Goal: Task Accomplishment & Management: Complete application form

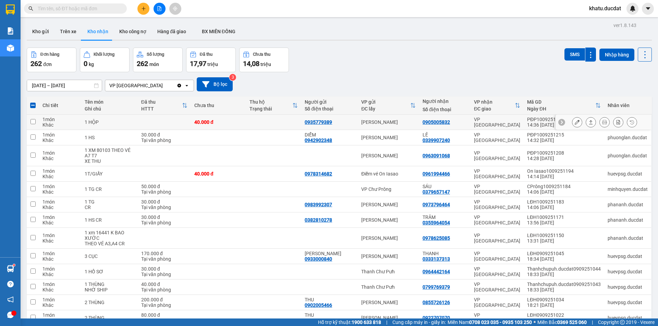
click at [35, 121] on td at bounding box center [33, 122] width 12 height 15
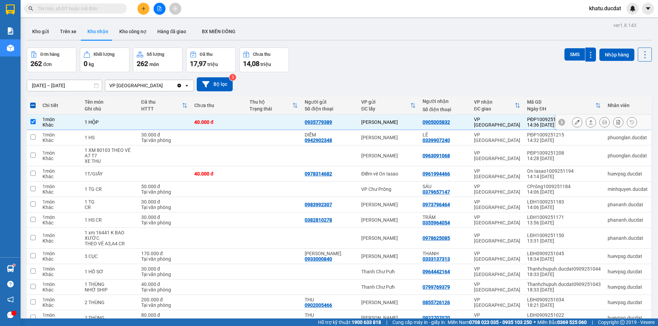
click at [33, 121] on input "checkbox" at bounding box center [32, 121] width 5 height 5
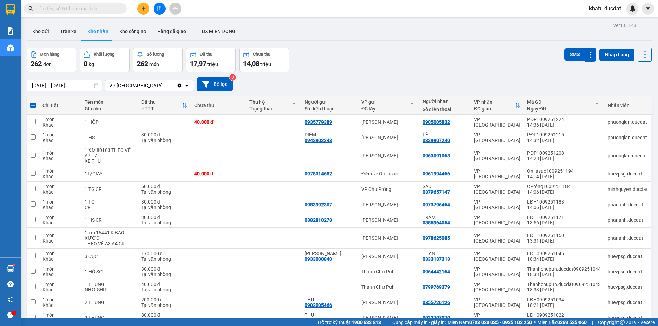
click at [52, 105] on div "Chi tiết" at bounding box center [59, 105] width 35 height 5
click at [34, 105] on span at bounding box center [32, 105] width 5 height 5
click at [33, 102] on input "checkbox" at bounding box center [33, 102] width 0 height 0
checkbox input "true"
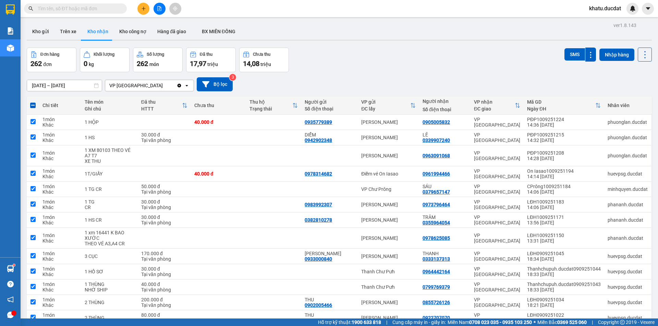
checkbox input "true"
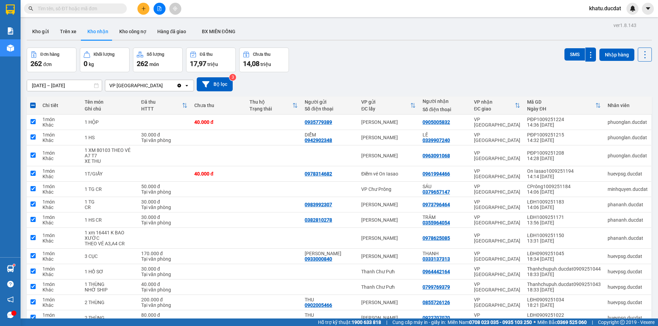
checkbox input "true"
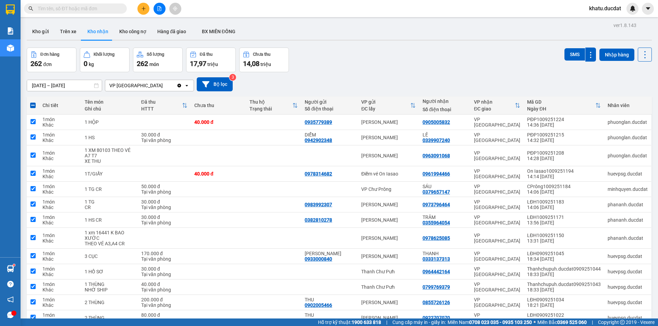
checkbox input "true"
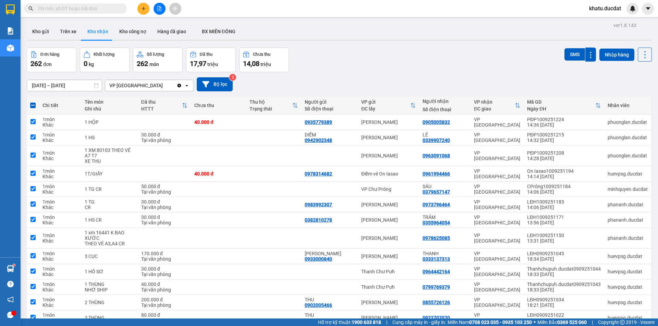
checkbox input "true"
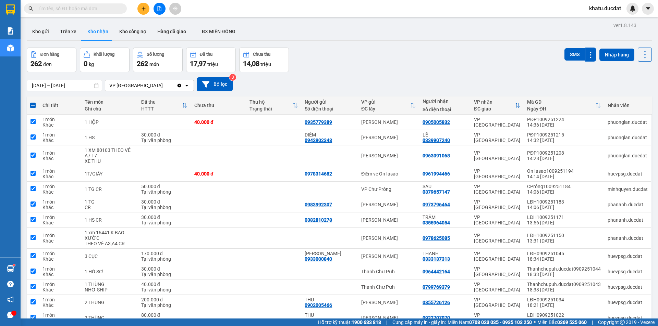
checkbox input "true"
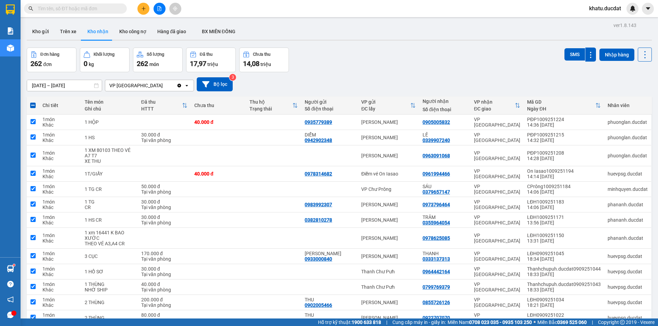
checkbox input "true"
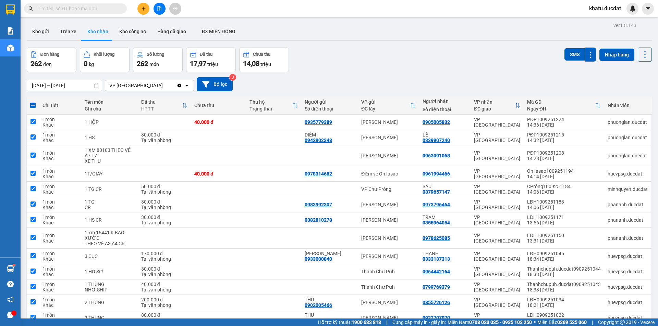
checkbox input "true"
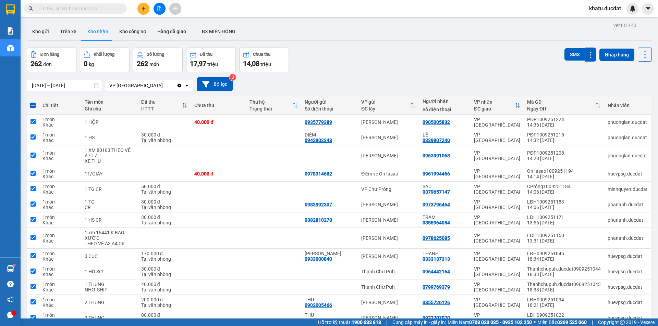
checkbox input "true"
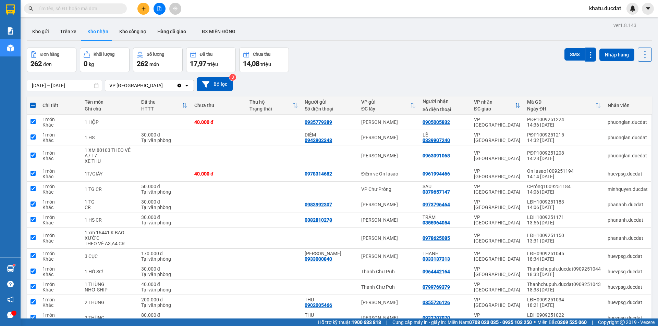
checkbox input "true"
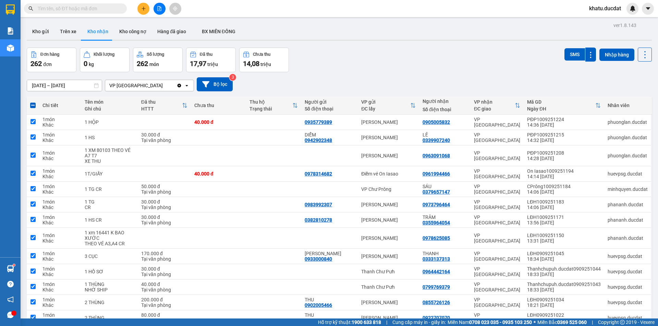
checkbox input "true"
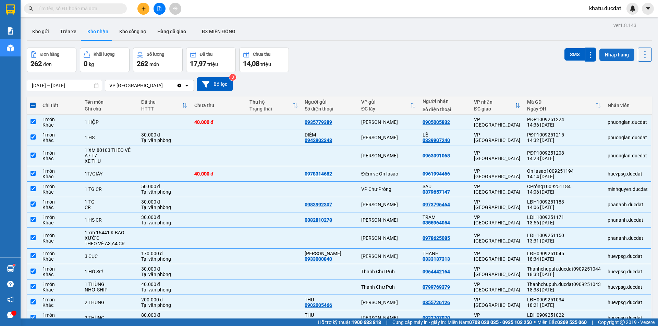
click at [619, 56] on button "Nhập hàng" at bounding box center [616, 55] width 35 height 12
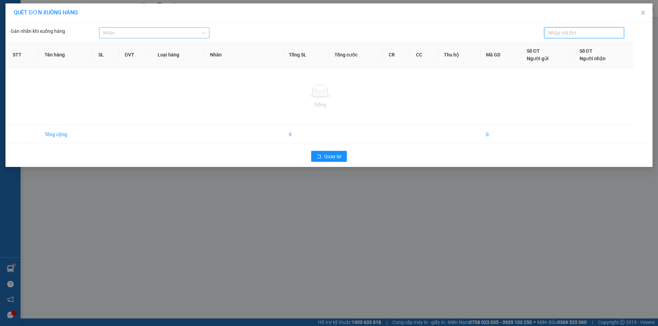
click at [200, 33] on div at bounding box center [151, 33] width 100 height 8
click at [175, 90] on div at bounding box center [320, 92] width 615 height 14
click at [590, 37] on span at bounding box center [584, 32] width 80 height 11
click at [330, 94] on icon at bounding box center [320, 92] width 22 height 14
click at [643, 12] on icon "close" at bounding box center [643, 13] width 4 height 4
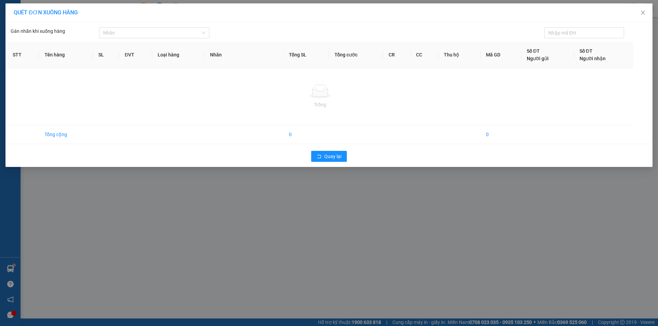
click at [641, 13] on div "khatu.ducdat" at bounding box center [620, 9] width 74 height 12
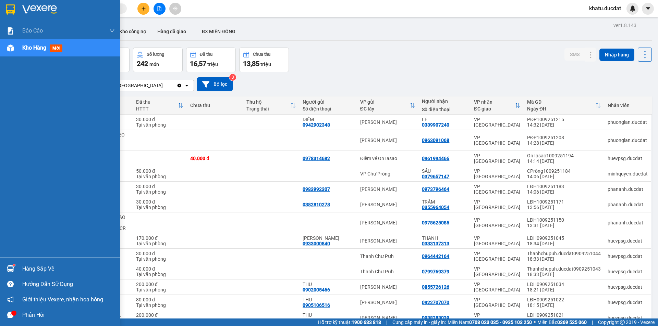
click at [26, 46] on span "Kho hàng" at bounding box center [34, 48] width 24 height 7
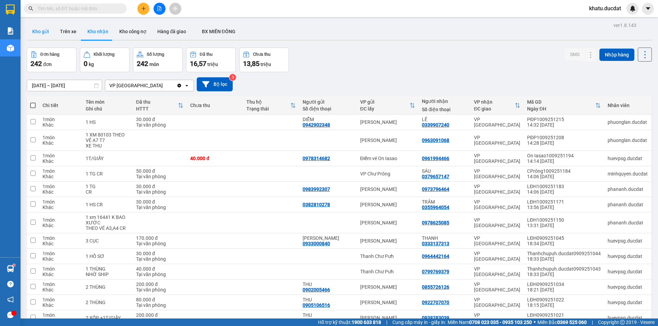
click at [40, 33] on button "Kho gửi" at bounding box center [41, 31] width 28 height 16
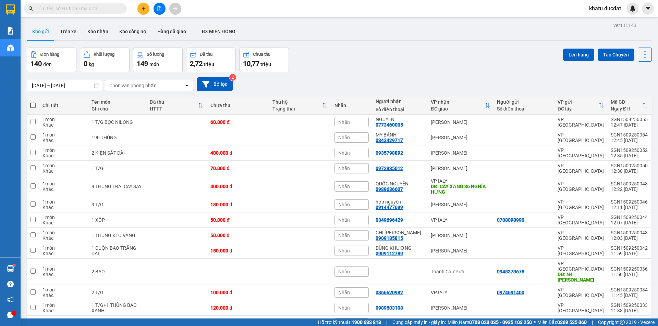
click at [35, 105] on span at bounding box center [32, 105] width 5 height 5
click at [33, 102] on input "checkbox" at bounding box center [33, 102] width 0 height 0
checkbox input "true"
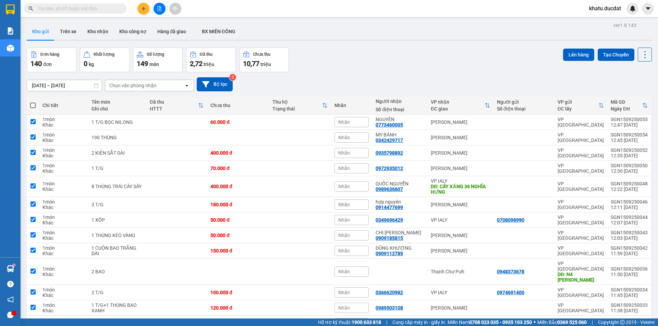
checkbox input "true"
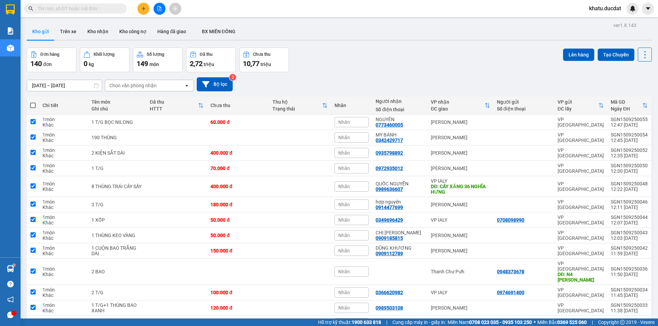
checkbox input "true"
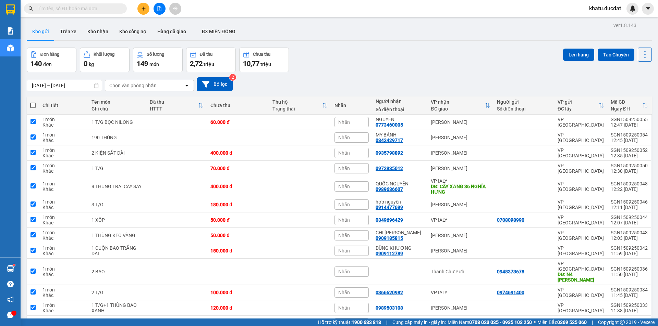
checkbox input "true"
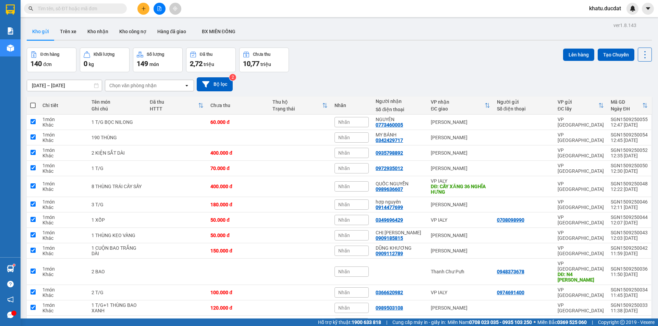
checkbox input "true"
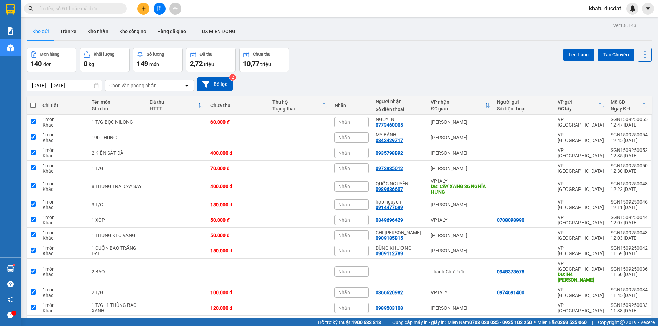
checkbox input "true"
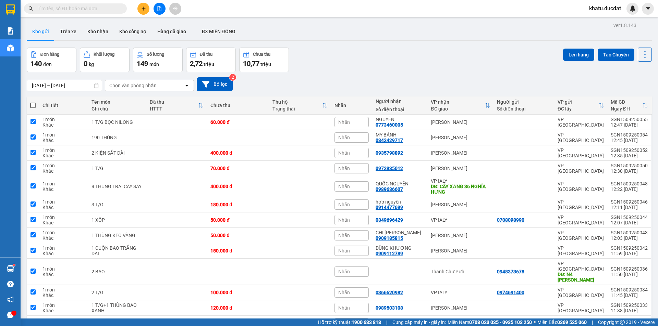
checkbox input "true"
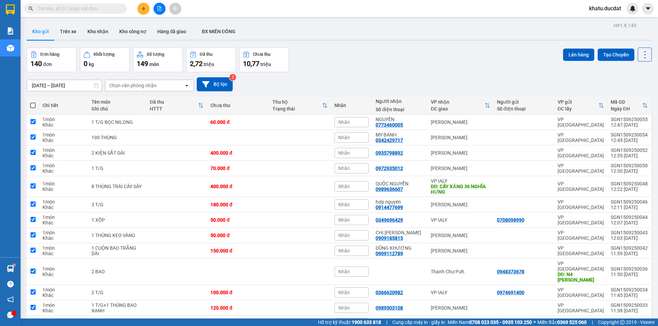
checkbox input "true"
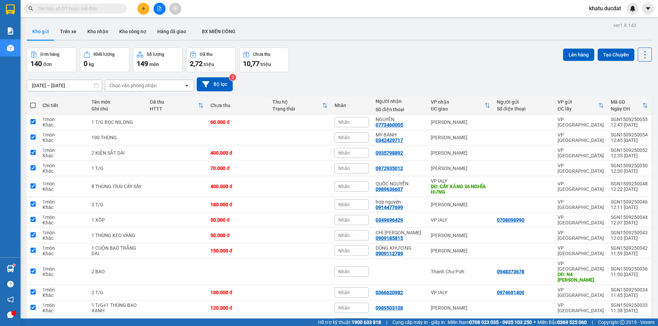
checkbox input "true"
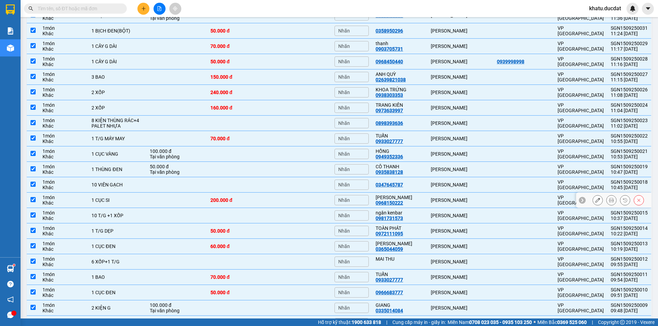
scroll to position [462, 0]
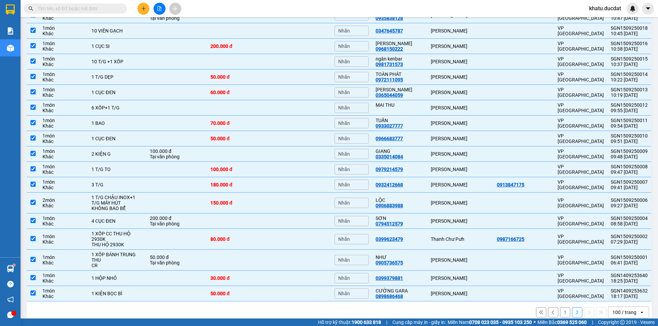
click at [624, 309] on div "100 / trang" at bounding box center [624, 312] width 24 height 7
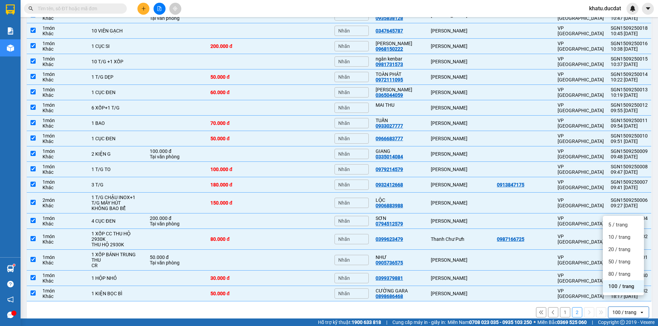
click at [624, 288] on span "100 / trang" at bounding box center [621, 286] width 26 height 7
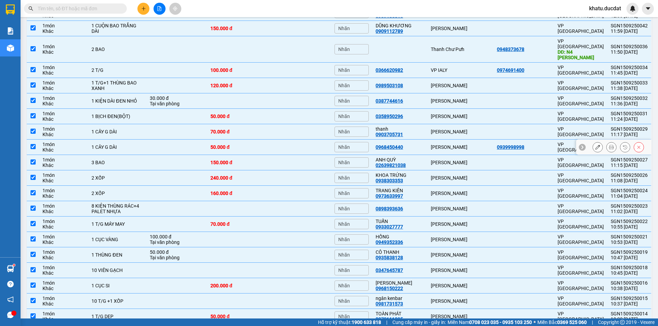
scroll to position [0, 0]
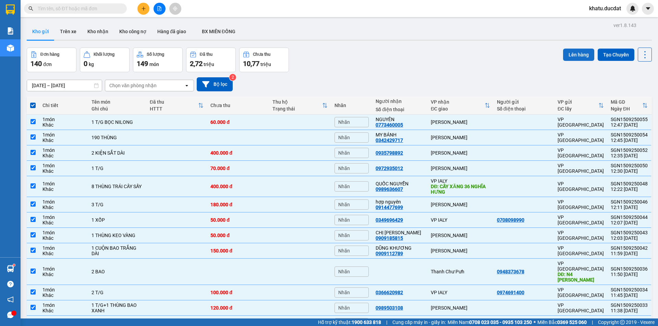
click at [577, 57] on button "Lên hàng" at bounding box center [578, 55] width 31 height 12
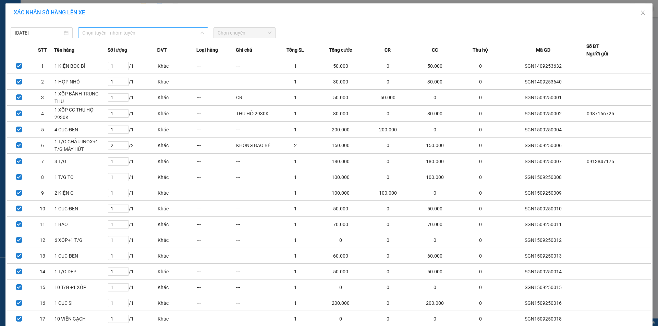
click at [132, 35] on span "Chọn tuyến - nhóm tuyến" at bounding box center [143, 33] width 122 height 10
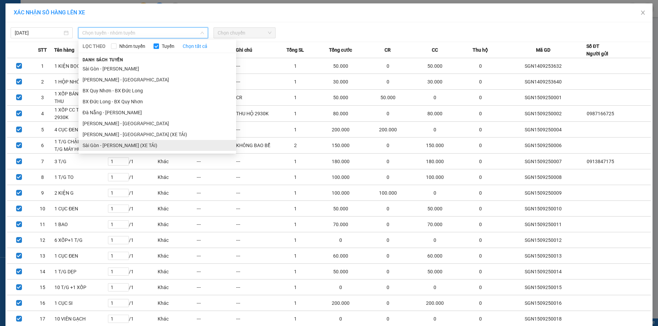
click at [162, 143] on li "Sài Gòn - Gia Lai (XE TẢI)" at bounding box center [157, 145] width 158 height 11
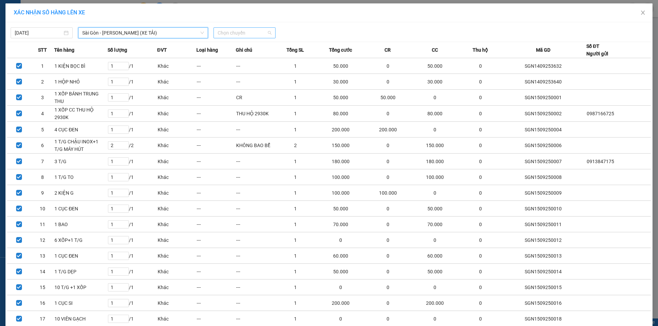
click at [258, 34] on span "Chọn chuyến" at bounding box center [245, 33] width 54 height 10
click at [257, 32] on span "Chọn chuyến" at bounding box center [245, 33] width 54 height 10
click at [236, 58] on div "18:00" at bounding box center [241, 58] width 53 height 8
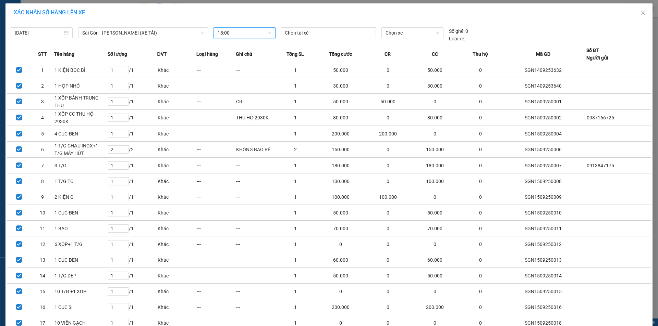
click at [219, 33] on span "18:00" at bounding box center [245, 33] width 54 height 10
click at [233, 30] on span "18:00" at bounding box center [245, 33] width 54 height 10
click at [388, 32] on span "Chọn xe" at bounding box center [411, 33] width 53 height 10
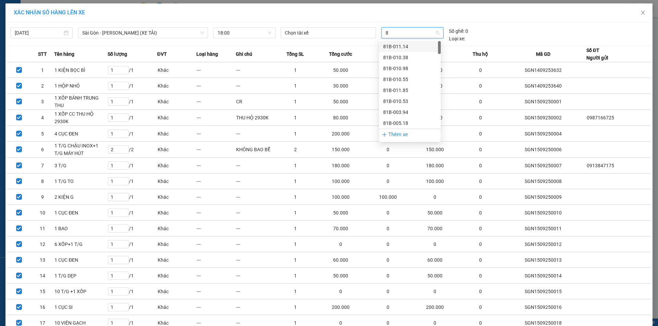
type input "88"
click at [417, 56] on div "81H-008.84" at bounding box center [409, 58] width 53 height 8
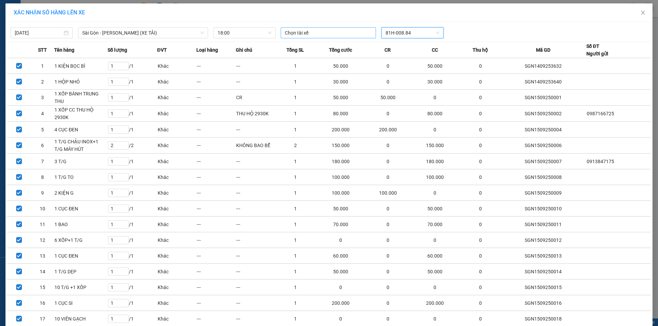
click at [351, 34] on div at bounding box center [328, 33] width 92 height 8
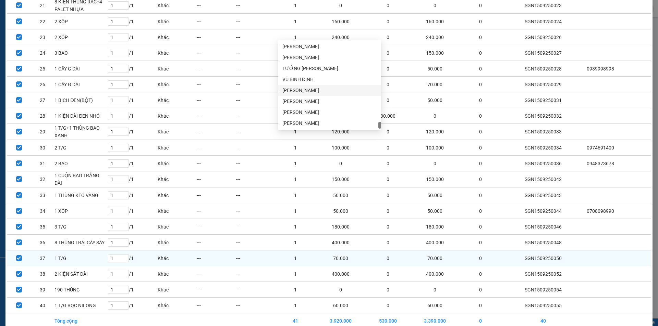
scroll to position [411, 0]
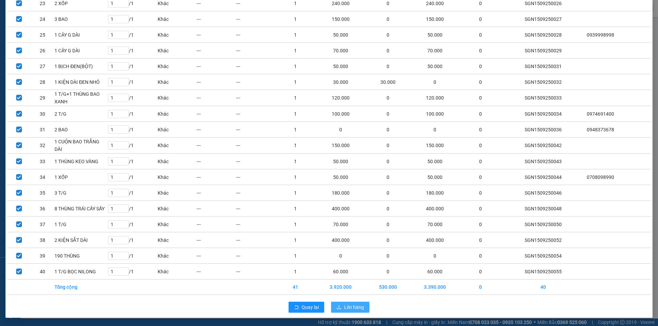
click at [349, 307] on span "Lên hàng" at bounding box center [354, 308] width 20 height 8
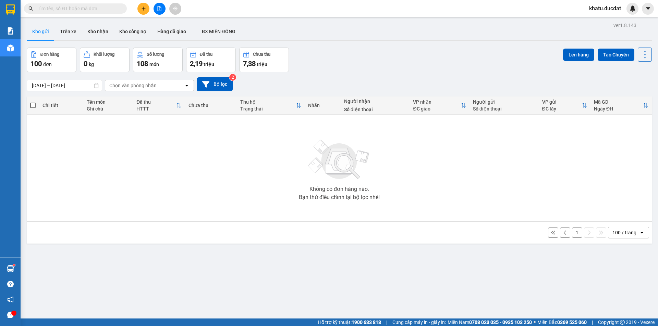
click at [36, 85] on input "13/09/2025 – 15/09/2025" at bounding box center [64, 85] width 75 height 11
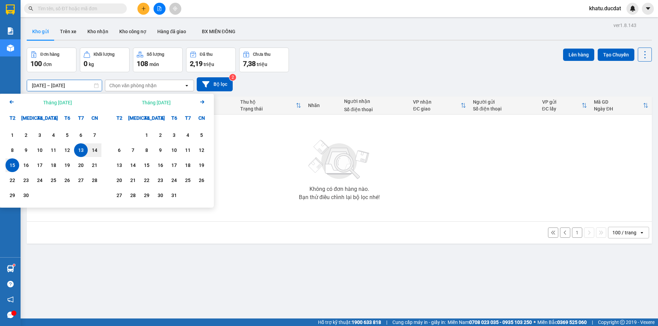
click at [36, 85] on input "13/09/2025 – 15/09/2025" at bounding box center [64, 85] width 75 height 11
click at [15, 165] on div "15" at bounding box center [13, 165] width 10 height 8
type input "15/09/2025 – / /"
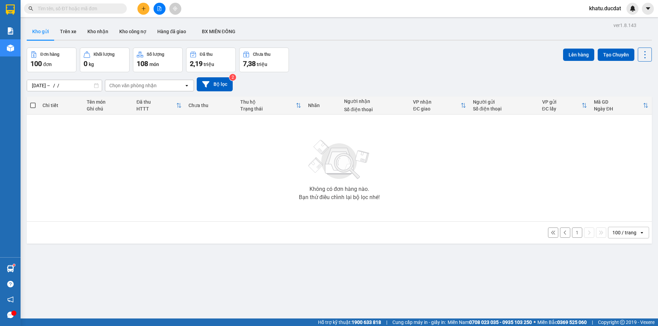
click at [337, 140] on img at bounding box center [339, 160] width 69 height 48
click at [572, 233] on button "1" at bounding box center [577, 233] width 10 height 10
click at [572, 233] on div "Chi tiết Tên món Ghi chú Đã thu HTTT Chưa thu Thu hộ Trạng thái Nhãn Người nhận…" at bounding box center [339, 170] width 625 height 147
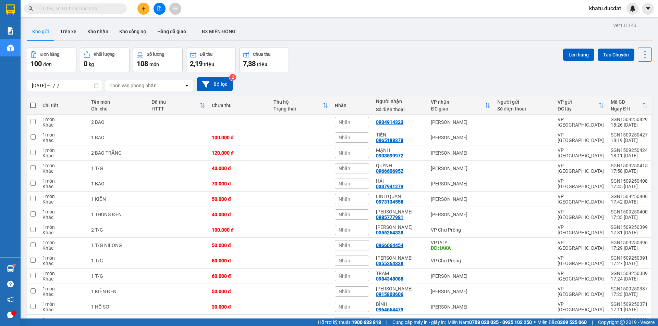
click at [35, 108] on span at bounding box center [32, 105] width 5 height 5
click at [33, 102] on input "checkbox" at bounding box center [33, 102] width 0 height 0
click at [35, 108] on span at bounding box center [32, 105] width 5 height 5
click at [33, 102] on input "checkbox" at bounding box center [33, 102] width 0 height 0
checkbox input "true"
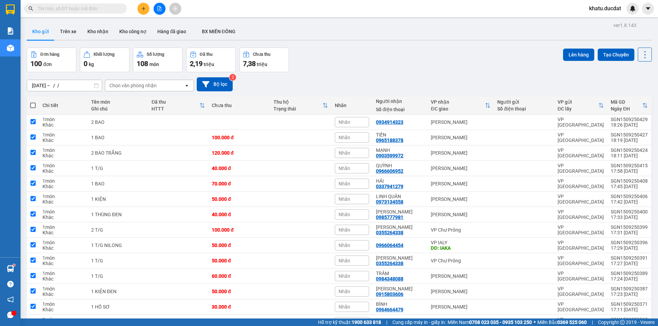
checkbox input "true"
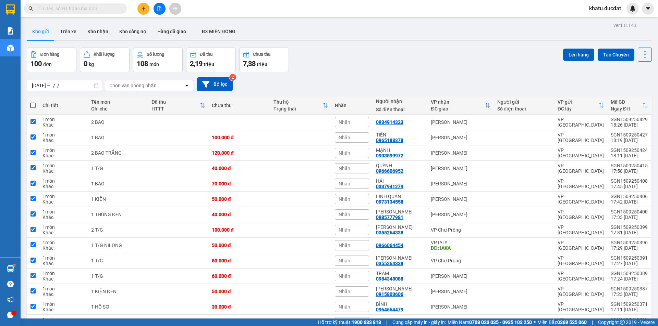
checkbox input "true"
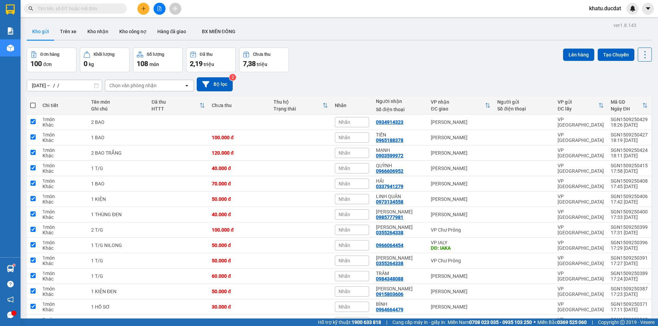
checkbox input "true"
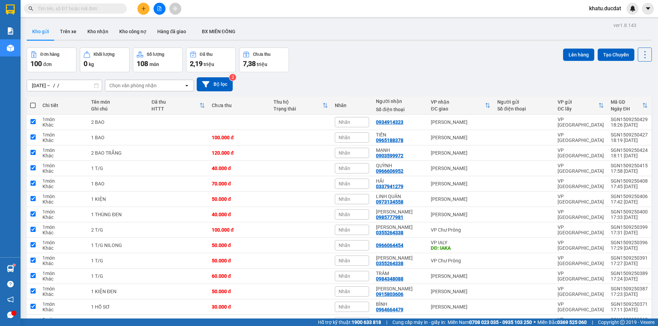
checkbox input "true"
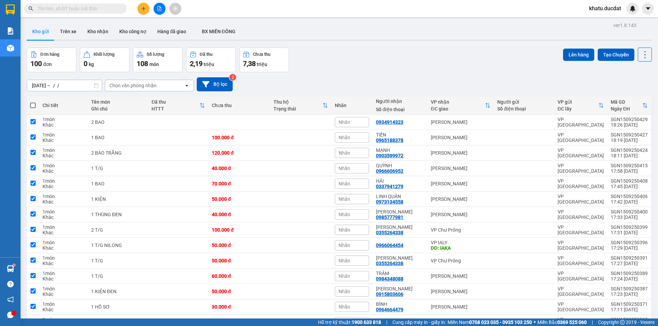
checkbox input "true"
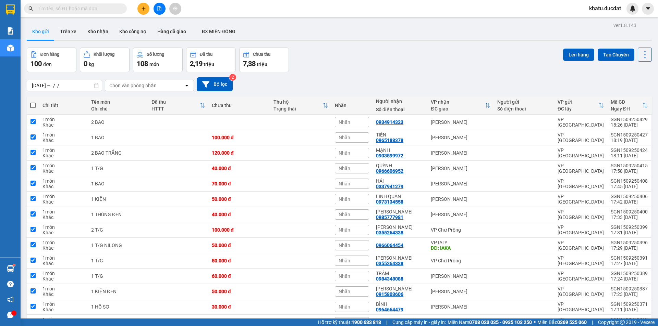
checkbox input "true"
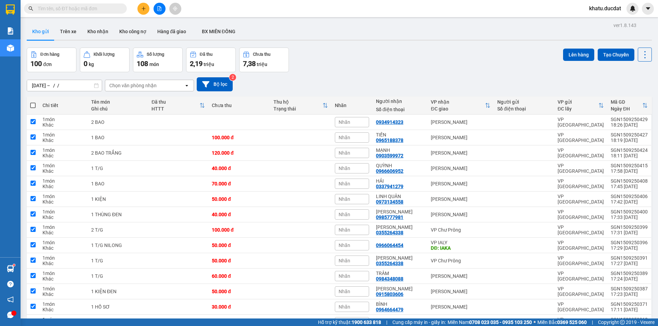
checkbox input "true"
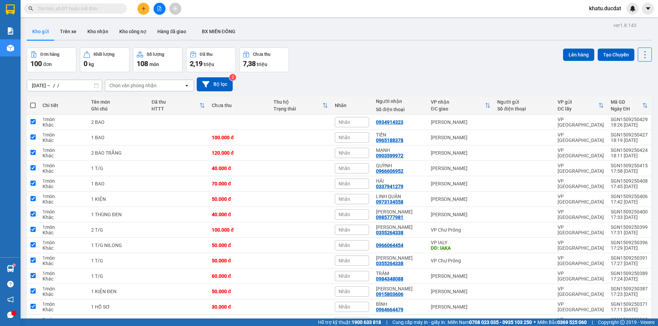
checkbox input "true"
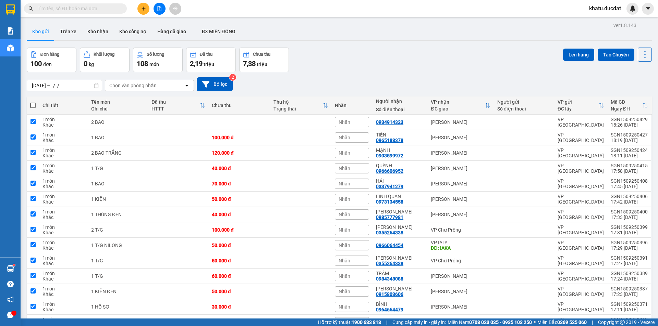
checkbox input "true"
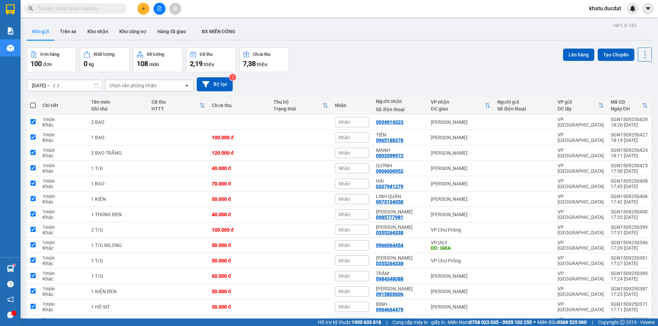
checkbox input "true"
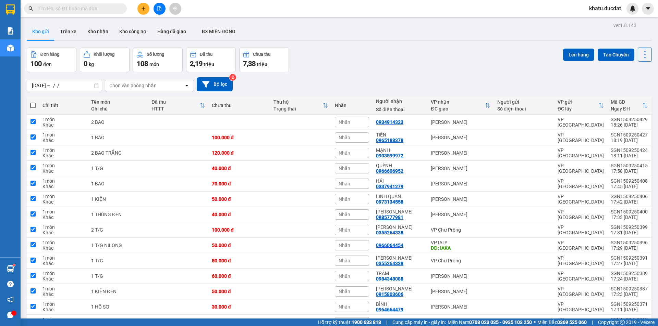
checkbox input "true"
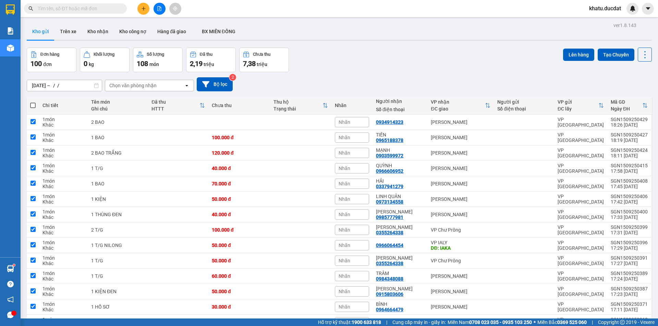
checkbox input "true"
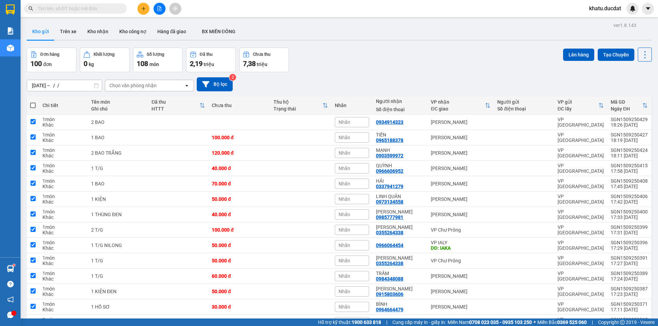
checkbox input "true"
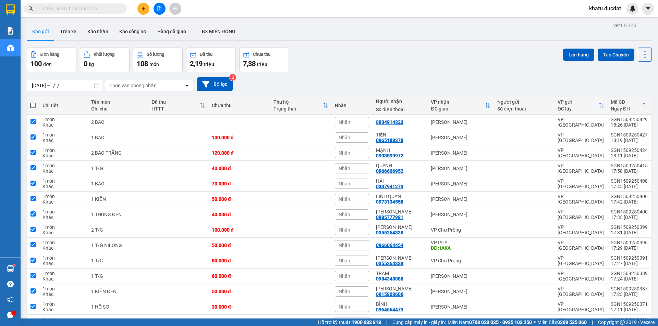
checkbox input "true"
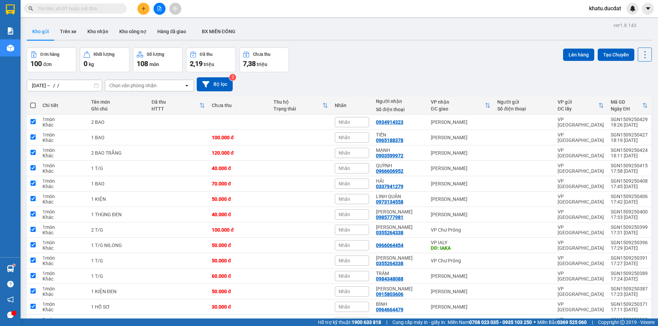
checkbox input "true"
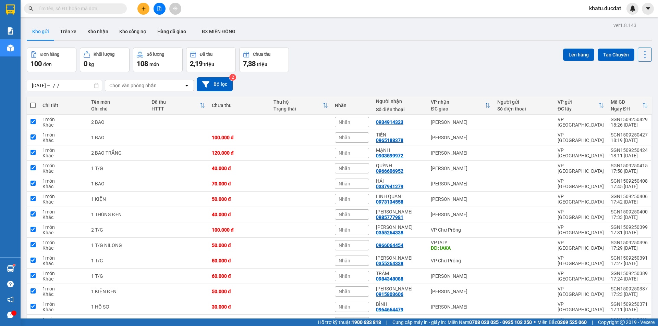
checkbox input "true"
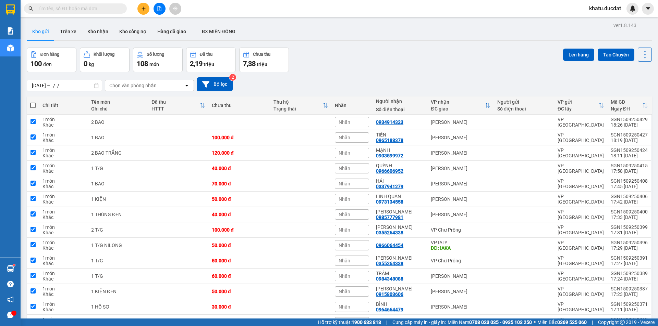
checkbox input "true"
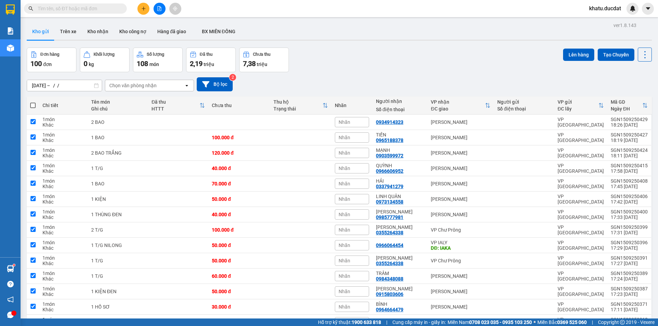
checkbox input "true"
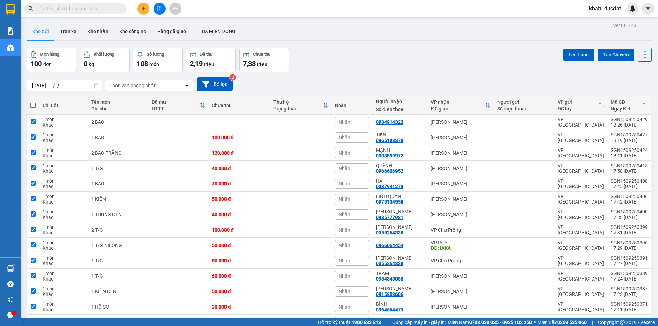
checkbox input "true"
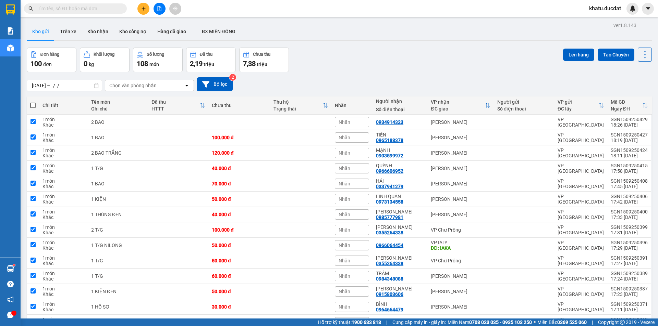
checkbox input "true"
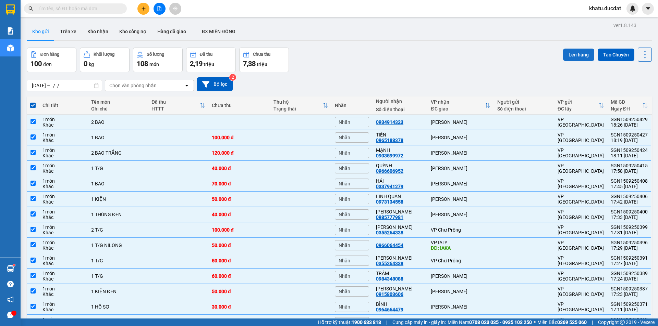
click at [577, 58] on button "Lên hàng" at bounding box center [578, 55] width 31 height 12
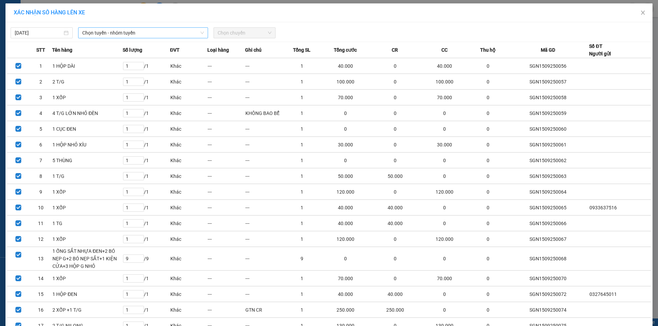
click at [99, 30] on span "Chọn tuyến - nhóm tuyến" at bounding box center [143, 33] width 122 height 10
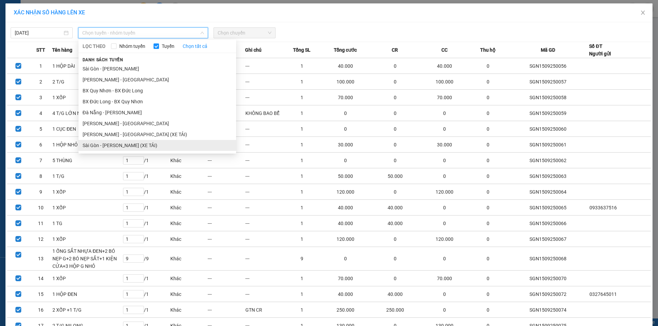
click at [157, 149] on li "Sài Gòn - Gia Lai (XE TẢI)" at bounding box center [157, 145] width 158 height 11
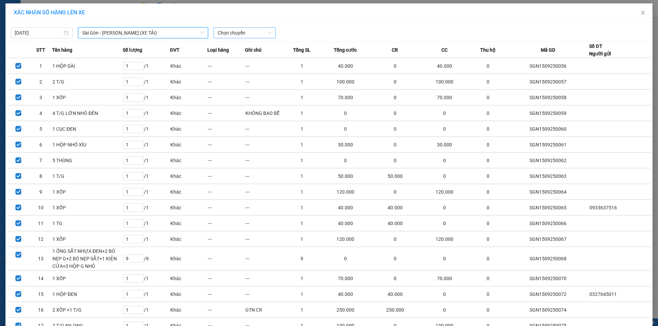
click at [251, 35] on span "Chọn chuyến" at bounding box center [245, 33] width 54 height 10
click at [250, 56] on div "18:00 - 81H-008.84" at bounding box center [241, 58] width 53 height 8
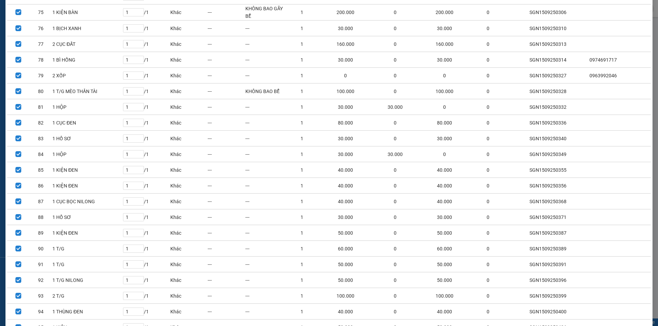
scroll to position [1368, 0]
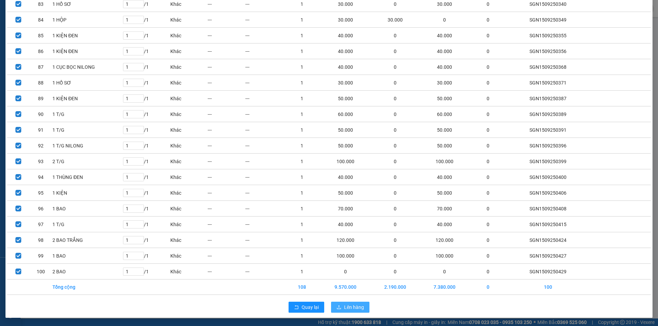
click at [360, 310] on span "Lên hàng" at bounding box center [354, 308] width 20 height 8
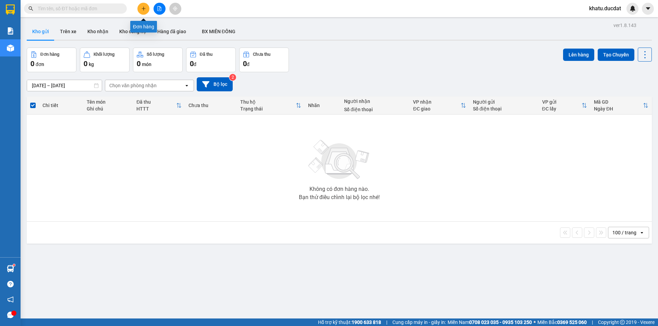
click at [143, 11] on icon "plus" at bounding box center [143, 8] width 5 height 5
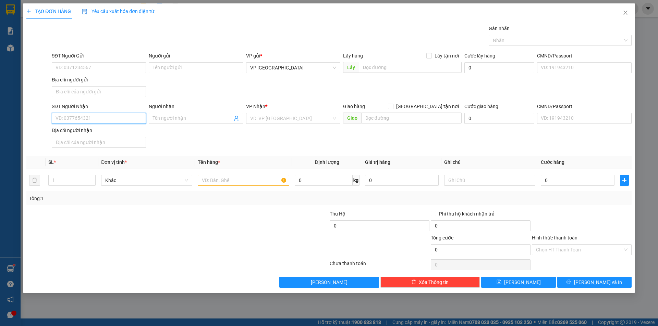
click at [114, 118] on input "SĐT Người Nhận" at bounding box center [99, 118] width 94 height 11
click at [111, 130] on div "0971600935" at bounding box center [99, 132] width 86 height 8
type input "0971600935"
type input "NGHĨA HOÀ"
type input "0971600935"
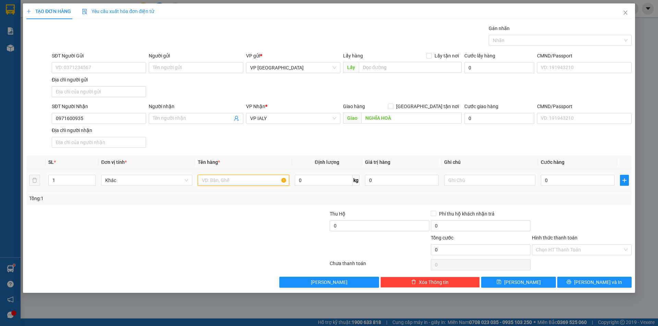
click at [239, 184] on input "text" at bounding box center [243, 180] width 91 height 11
type input "17 CÂY VẢI"
click at [574, 179] on input "0" at bounding box center [578, 180] width 74 height 11
type input "6"
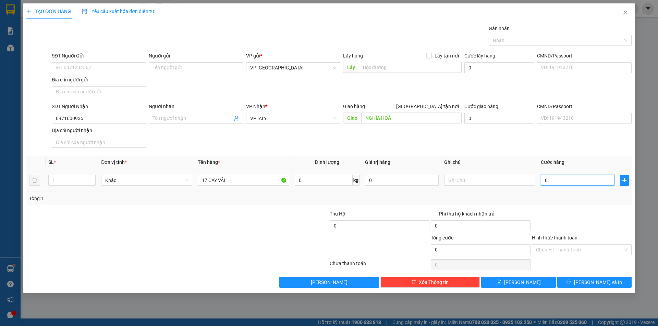
type input "6"
type input "60"
click at [583, 210] on div at bounding box center [581, 222] width 101 height 24
click at [582, 215] on div at bounding box center [581, 222] width 101 height 24
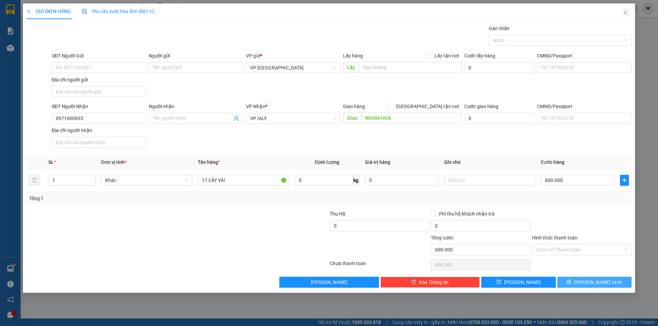
click at [587, 281] on button "[PERSON_NAME] và In" at bounding box center [594, 282] width 74 height 11
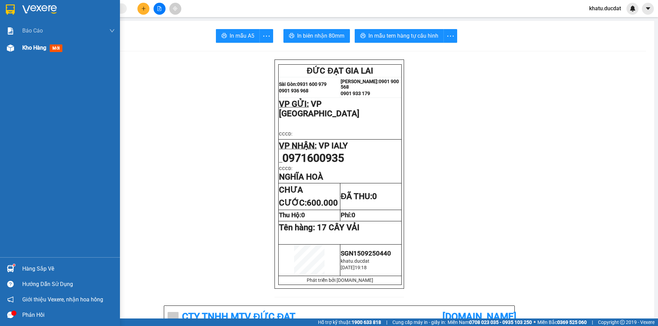
click at [22, 47] on span "Kho hàng" at bounding box center [34, 48] width 24 height 7
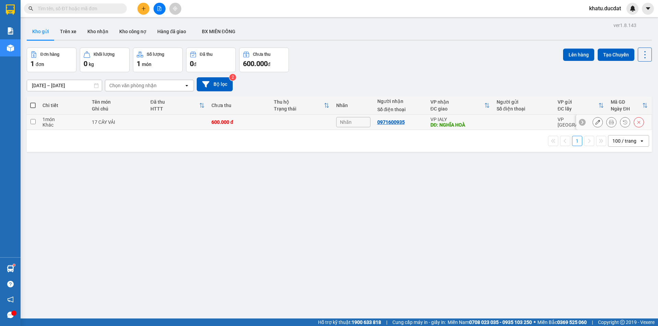
click at [35, 122] on input "checkbox" at bounding box center [32, 121] width 5 height 5
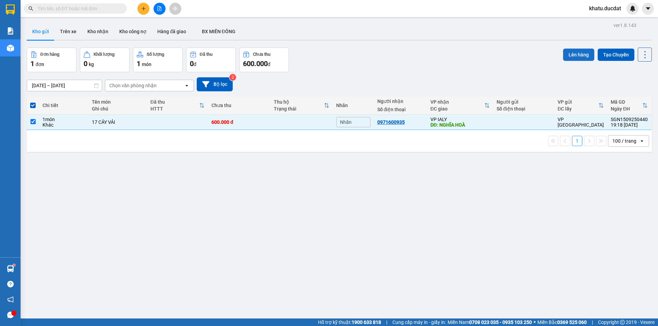
click at [566, 52] on button "Lên hàng" at bounding box center [578, 55] width 31 height 12
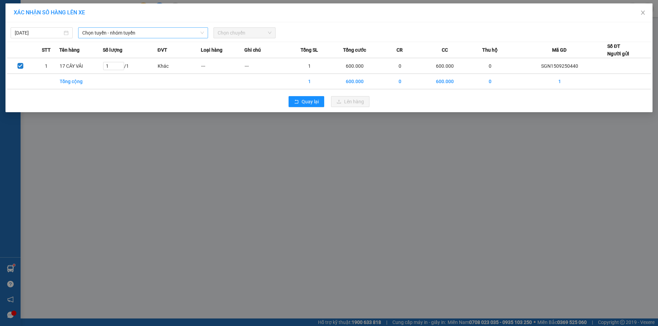
click at [184, 33] on span "Chọn tuyến - nhóm tuyến" at bounding box center [143, 33] width 122 height 10
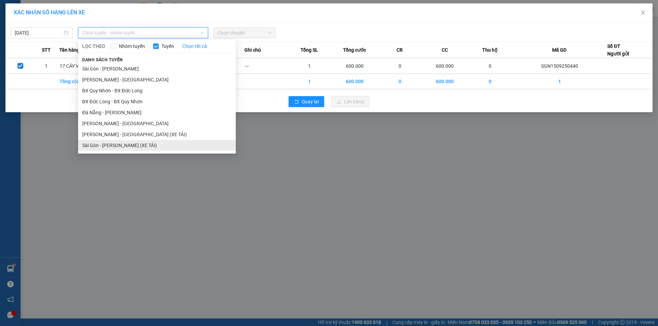
click at [146, 145] on li "Sài Gòn - Gia Lai (XE TẢI)" at bounding box center [157, 145] width 158 height 11
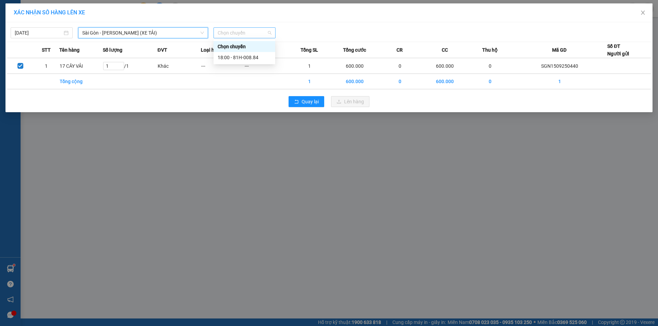
click at [243, 34] on span "Chọn chuyến" at bounding box center [245, 33] width 54 height 10
click at [248, 55] on div "18:00 - 81H-008.84" at bounding box center [244, 58] width 53 height 8
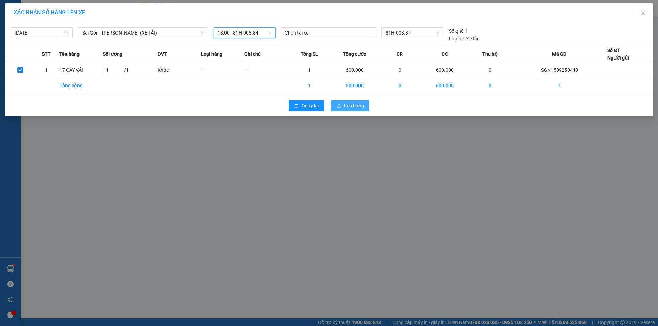
click at [345, 103] on span "Lên hàng" at bounding box center [354, 106] width 20 height 8
